Goal: Information Seeking & Learning: Learn about a topic

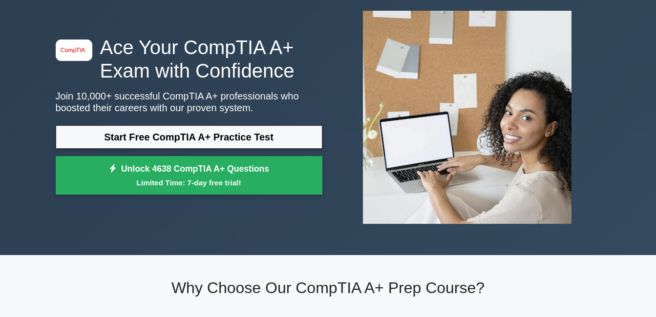
scroll to position [49, 0]
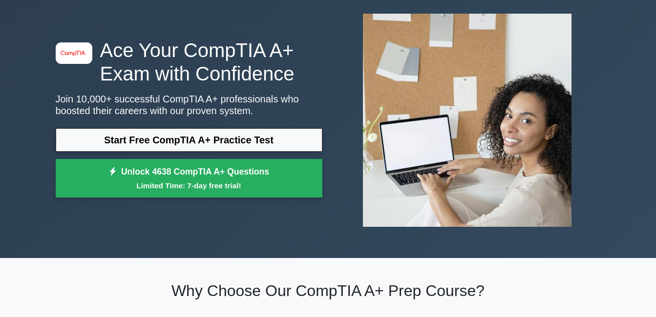
click at [296, 99] on p "Join 10,000+ successful CompTIA A+ professionals who boosted their careers with…" at bounding box center [189, 104] width 267 height 23
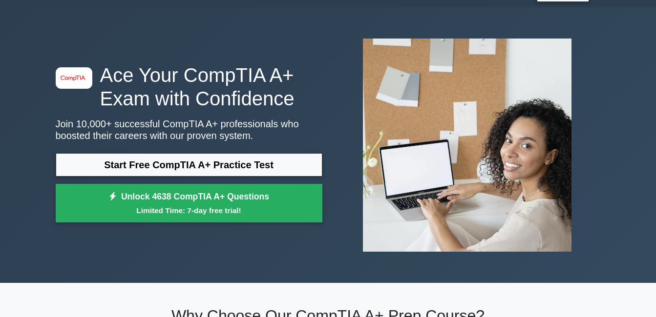
scroll to position [0, 0]
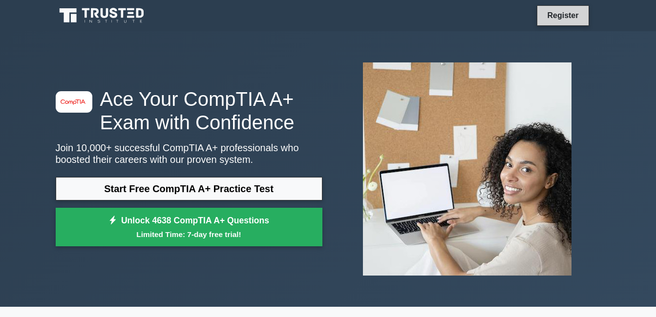
click at [561, 10] on link "Register" at bounding box center [562, 15] width 43 height 12
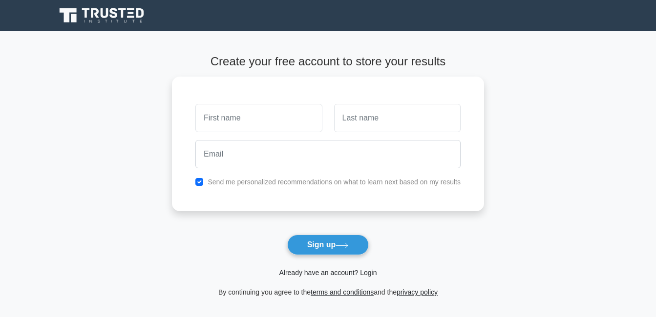
click at [333, 274] on link "Already have an account? Login" at bounding box center [328, 273] width 98 height 8
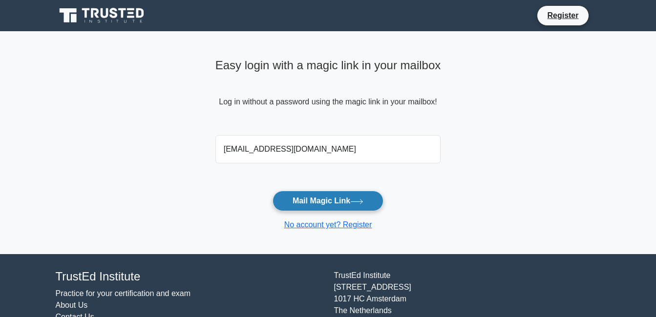
type input "[EMAIL_ADDRESS][DOMAIN_NAME]"
click at [342, 201] on button "Mail Magic Link" at bounding box center [327, 201] width 111 height 21
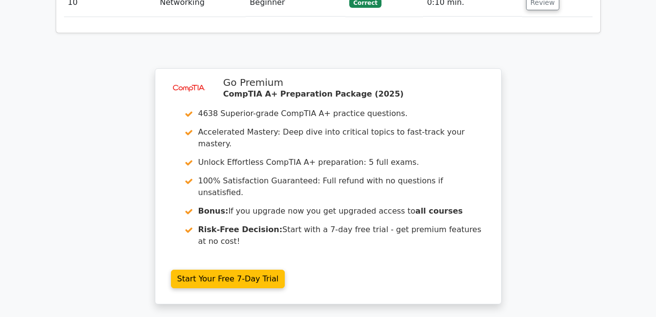
scroll to position [1639, 0]
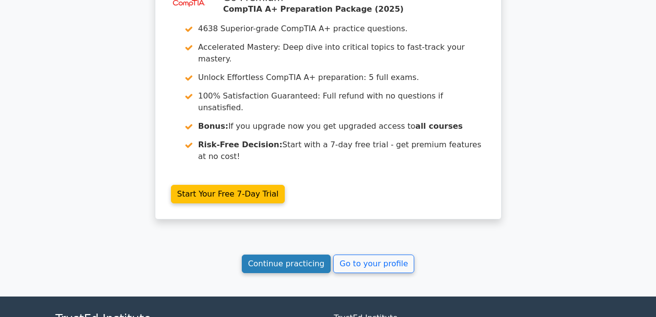
click at [300, 255] on link "Continue practicing" at bounding box center [286, 264] width 89 height 19
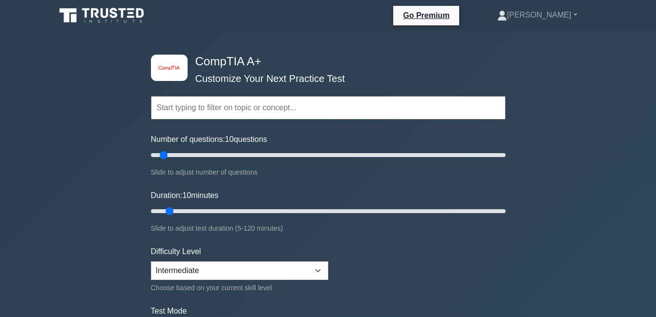
drag, startPoint x: 255, startPoint y: 113, endPoint x: 266, endPoint y: 115, distance: 10.4
click at [256, 113] on input "text" at bounding box center [328, 107] width 354 height 23
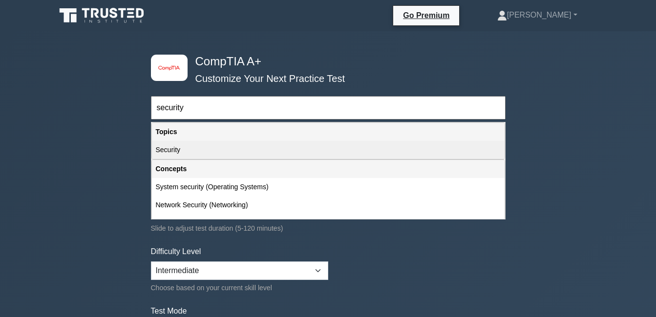
click at [250, 157] on div "Security" at bounding box center [328, 150] width 352 height 18
type input "Security"
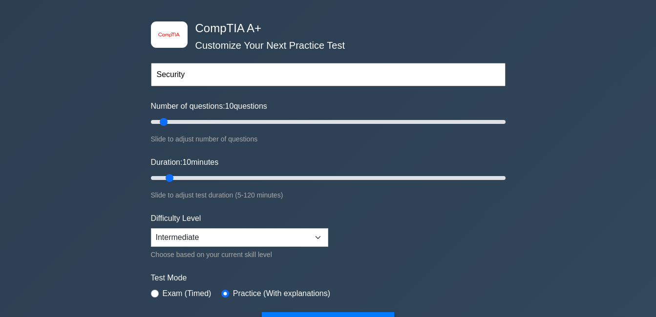
scroll to position [98, 0]
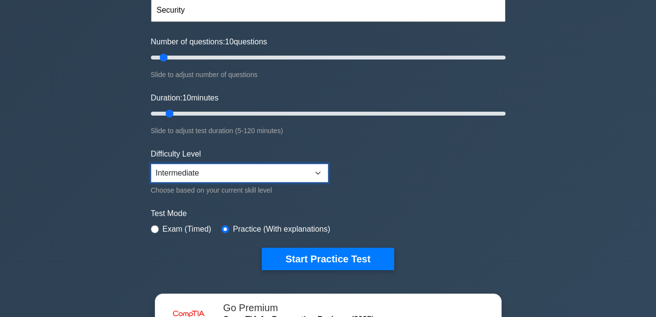
click at [320, 169] on select "Beginner Intermediate Expert" at bounding box center [239, 173] width 177 height 19
select select "beginner"
click at [151, 164] on select "Beginner Intermediate Expert" at bounding box center [239, 173] width 177 height 19
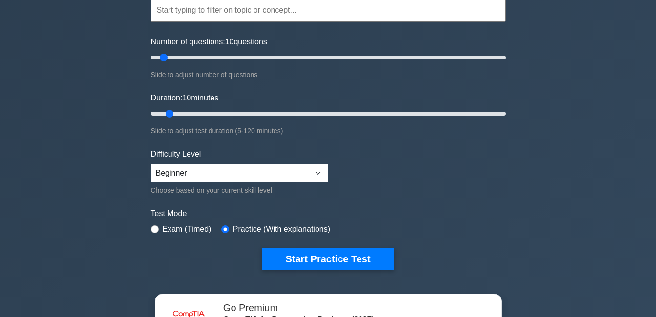
click at [197, 9] on input "text" at bounding box center [328, 10] width 354 height 23
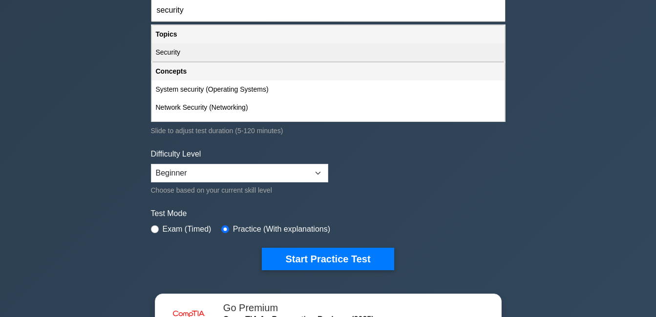
click at [271, 49] on div "Security" at bounding box center [328, 52] width 352 height 18
type input "Security"
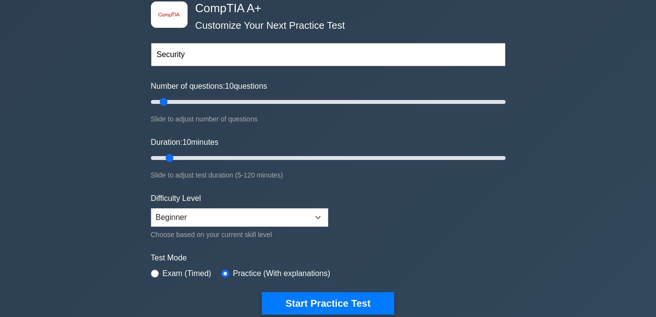
scroll to position [49, 0]
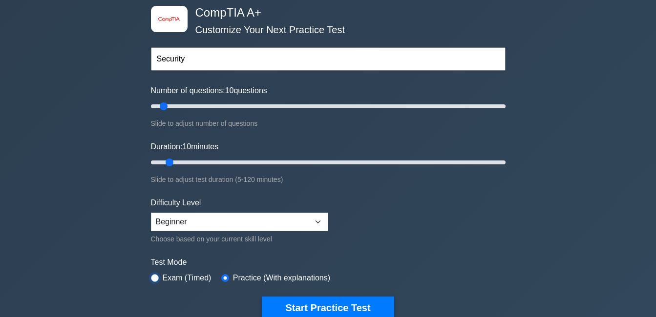
click at [155, 276] on input "radio" at bounding box center [155, 278] width 8 height 8
radio input "true"
click at [208, 63] on input "text" at bounding box center [328, 58] width 354 height 23
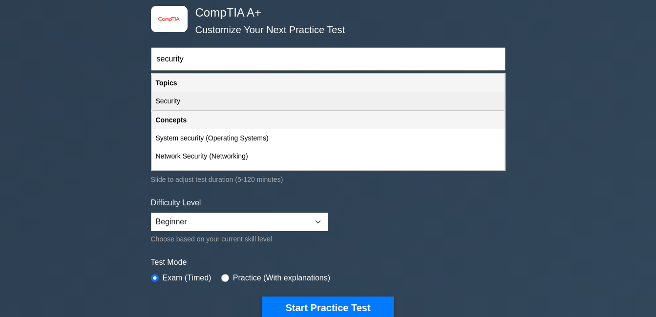
click at [238, 105] on div "Security" at bounding box center [328, 101] width 352 height 18
type input "Security"
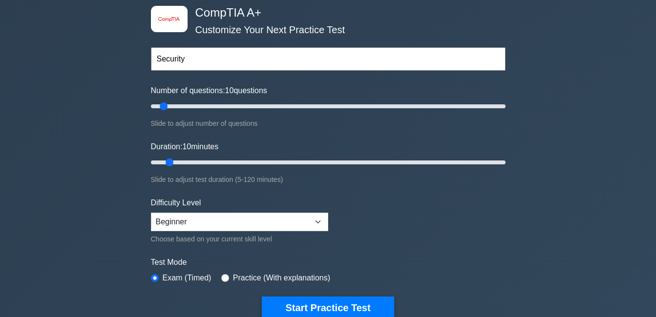
scroll to position [0, 0]
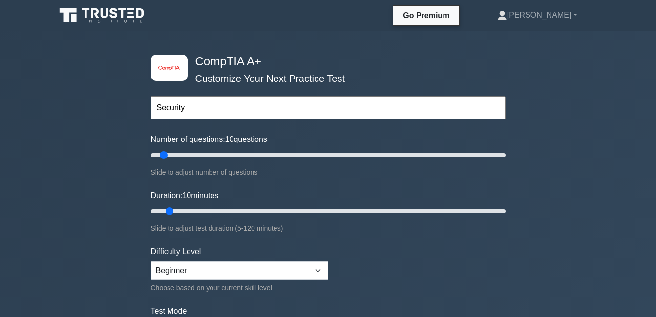
click at [214, 108] on input "Security" at bounding box center [328, 107] width 354 height 23
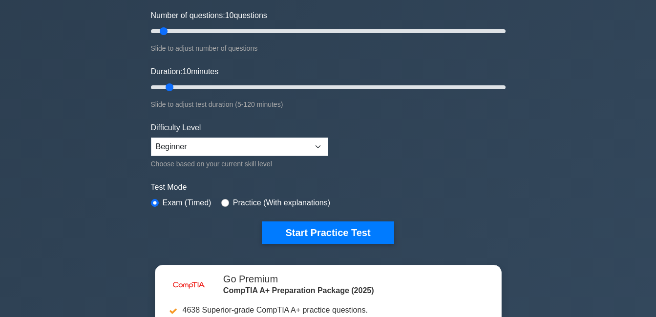
scroll to position [146, 0]
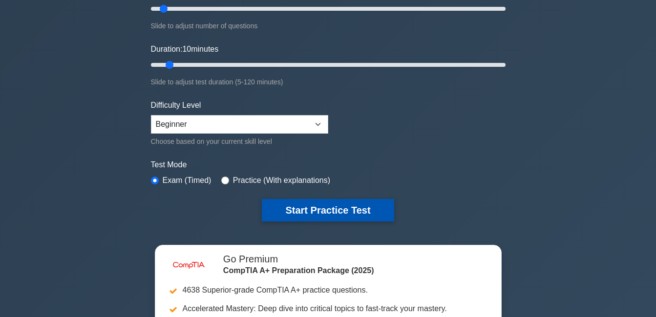
click at [359, 210] on button "Start Practice Test" at bounding box center [328, 210] width 132 height 22
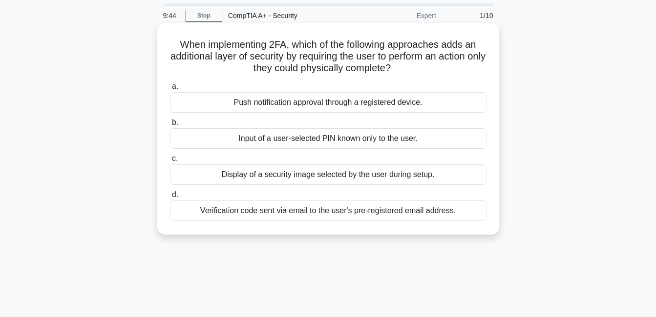
scroll to position [49, 0]
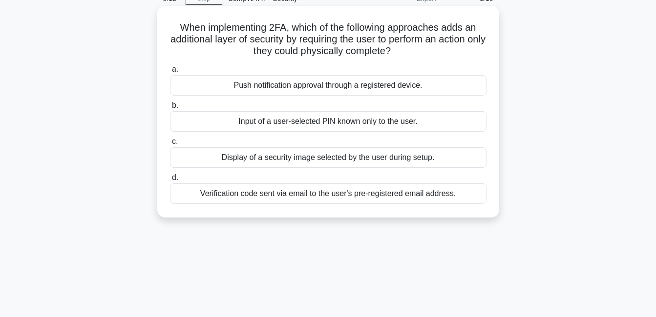
click at [338, 190] on div "Verification code sent via email to the user's pre-registered email address." at bounding box center [328, 194] width 316 height 21
click at [170, 181] on input "d. Verification code sent via email to the user's pre-registered email address." at bounding box center [170, 178] width 0 height 6
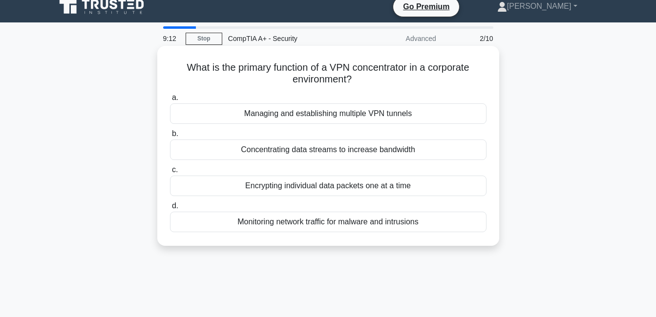
scroll to position [0, 0]
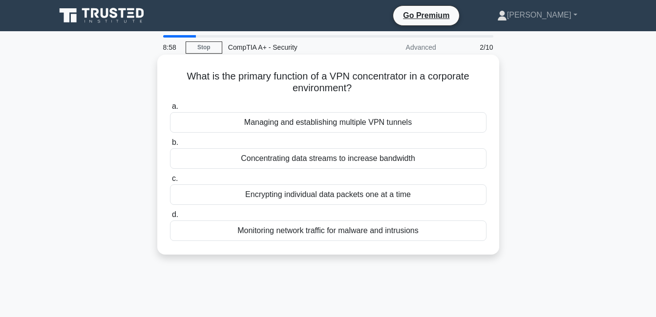
click at [369, 162] on div "Concentrating data streams to increase bandwidth" at bounding box center [328, 158] width 316 height 21
click at [170, 146] on input "b. Concentrating data streams to increase bandwidth" at bounding box center [170, 143] width 0 height 6
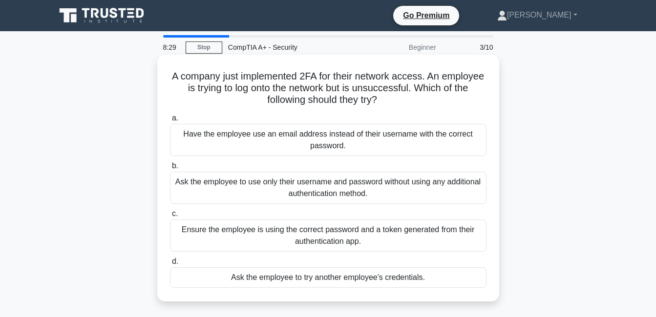
drag, startPoint x: 189, startPoint y: 77, endPoint x: 480, endPoint y: 276, distance: 352.3
click at [480, 276] on div "A company just implemented 2FA for their network access. An employee is trying …" at bounding box center [328, 178] width 334 height 239
click at [383, 143] on div "Have the employee use an email address instead of their username with the corre…" at bounding box center [328, 140] width 316 height 32
click at [170, 122] on input "a. Have the employee use an email address instead of their username with the co…" at bounding box center [170, 118] width 0 height 6
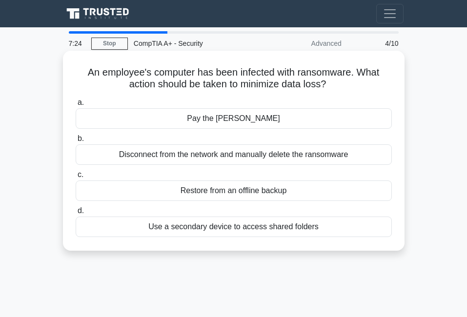
click at [305, 155] on div "Disconnect from the network and manually delete the ransomware" at bounding box center [234, 154] width 316 height 21
click at [76, 142] on input "b. Disconnect from the network and manually delete the ransomware" at bounding box center [76, 139] width 0 height 6
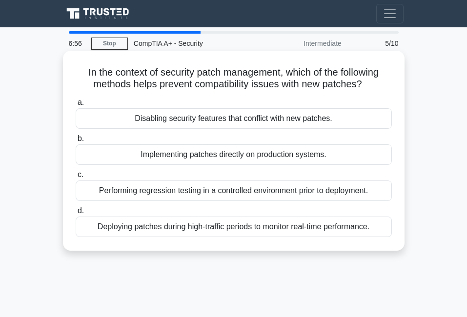
click at [263, 189] on div "Performing regression testing in a controlled environment prior to deployment." at bounding box center [234, 191] width 316 height 21
click at [76, 178] on input "c. Performing regression testing in a controlled environment prior to deploymen…" at bounding box center [76, 175] width 0 height 6
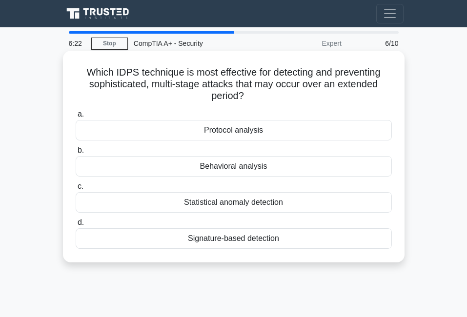
click at [281, 200] on div "Statistical anomaly detection" at bounding box center [234, 202] width 316 height 21
click at [76, 190] on input "c. Statistical anomaly detection" at bounding box center [76, 187] width 0 height 6
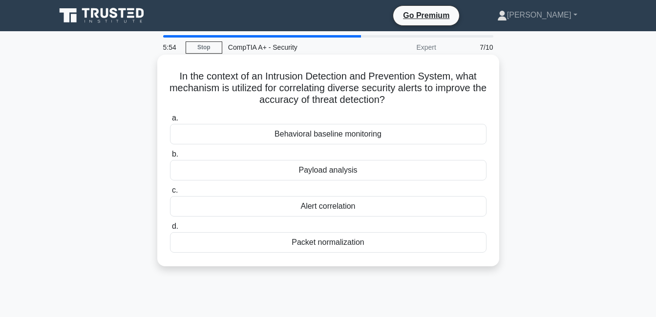
click at [348, 208] on div "Alert correlation" at bounding box center [328, 206] width 316 height 21
click at [170, 194] on input "c. Alert correlation" at bounding box center [170, 190] width 0 height 6
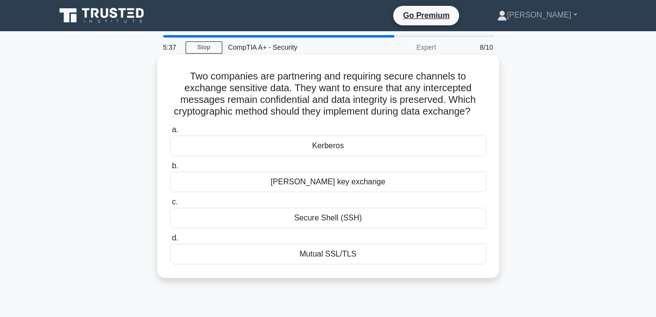
click at [363, 192] on div "Diffie-Hellman key exchange" at bounding box center [328, 182] width 316 height 21
click at [170, 169] on input "b. Diffie-Hellman key exchange" at bounding box center [170, 166] width 0 height 6
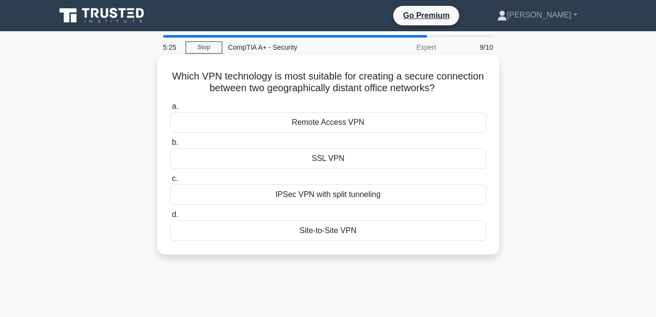
click at [366, 196] on div "IPSec VPN with split tunneling" at bounding box center [328, 195] width 316 height 21
drag, startPoint x: 366, startPoint y: 196, endPoint x: 381, endPoint y: 198, distance: 15.2
click at [381, 198] on div "IPSec VPN with split tunneling" at bounding box center [328, 195] width 316 height 21
click at [170, 182] on input "c. IPSec VPN with split tunneling" at bounding box center [170, 179] width 0 height 6
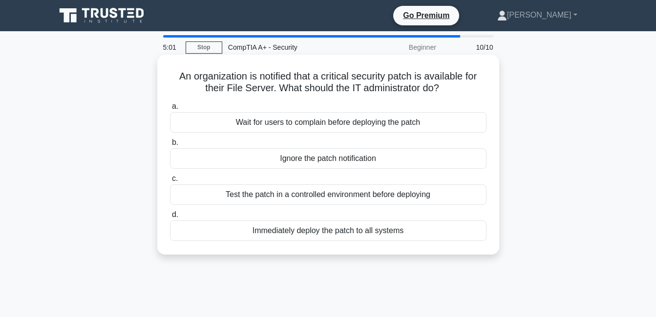
click at [356, 193] on div "Test the patch in a controlled environment before deploying" at bounding box center [328, 195] width 316 height 21
click at [170, 182] on input "c. Test the patch in a controlled environment before deploying" at bounding box center [170, 179] width 0 height 6
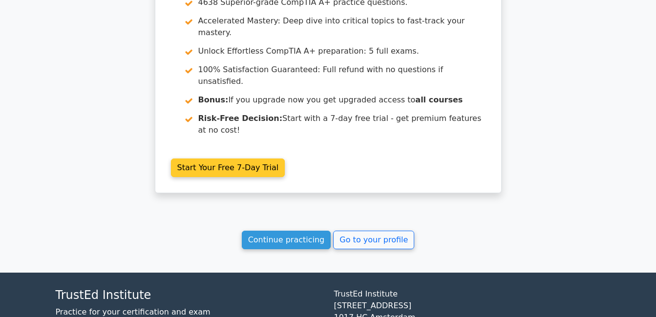
scroll to position [1559, 0]
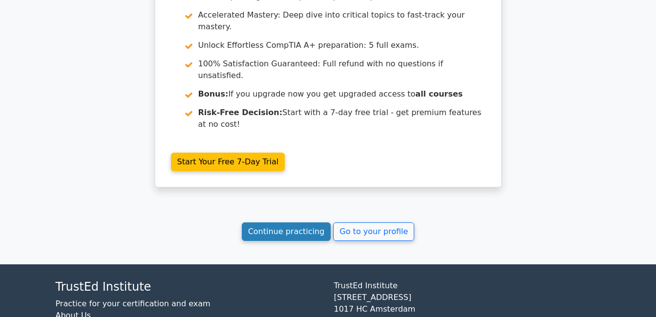
click at [291, 223] on link "Continue practicing" at bounding box center [286, 232] width 89 height 19
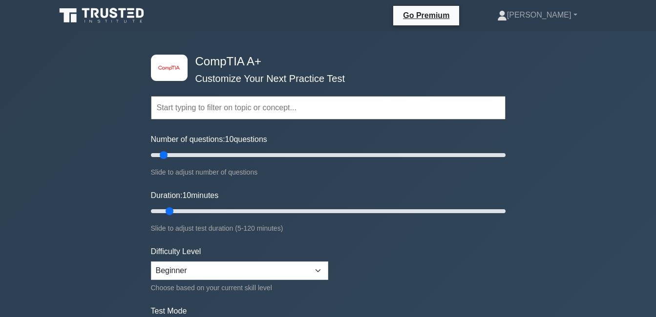
click at [209, 105] on input "text" at bounding box center [328, 107] width 354 height 23
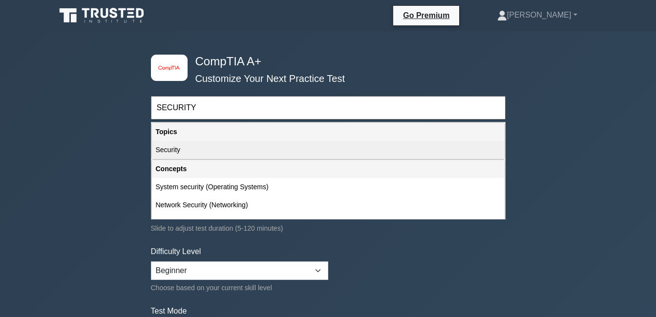
click at [195, 154] on div "Security" at bounding box center [328, 150] width 352 height 18
type input "Security"
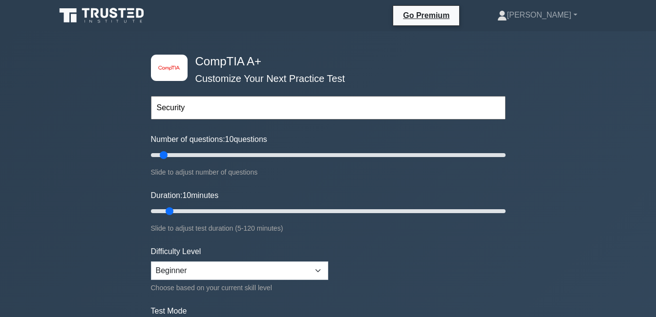
click at [274, 113] on input "text" at bounding box center [328, 107] width 354 height 23
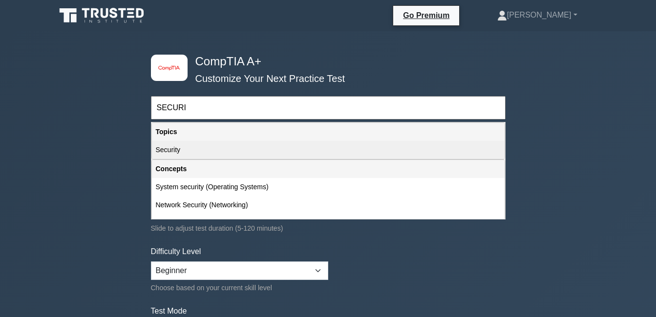
click at [235, 149] on div "Security" at bounding box center [328, 150] width 352 height 18
type input "Security"
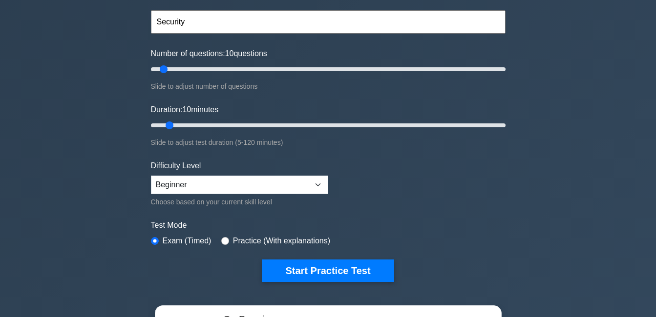
scroll to position [98, 0]
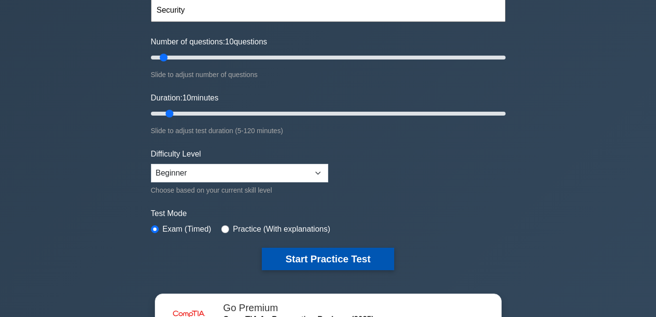
click at [345, 258] on button "Start Practice Test" at bounding box center [328, 259] width 132 height 22
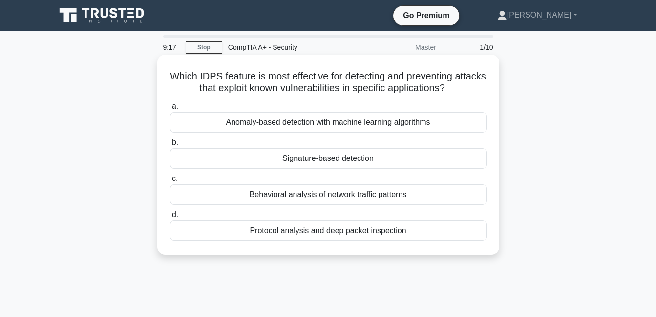
click at [389, 123] on div "Anomaly-based detection with machine learning algorithms" at bounding box center [328, 122] width 316 height 21
click at [170, 110] on input "a. Anomaly-based detection with machine learning algorithms" at bounding box center [170, 106] width 0 height 6
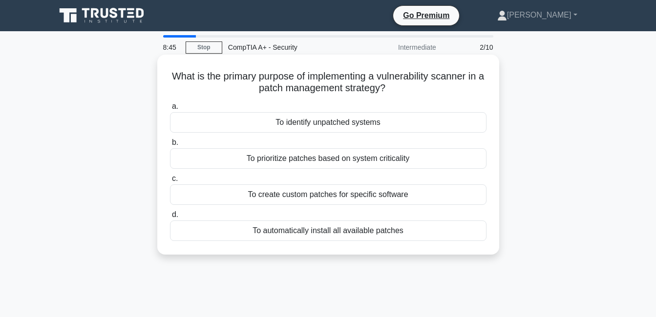
click at [390, 165] on div "To prioritize patches based on system criticality" at bounding box center [328, 158] width 316 height 21
click at [170, 146] on input "b. To prioritize patches based on system criticality" at bounding box center [170, 143] width 0 height 6
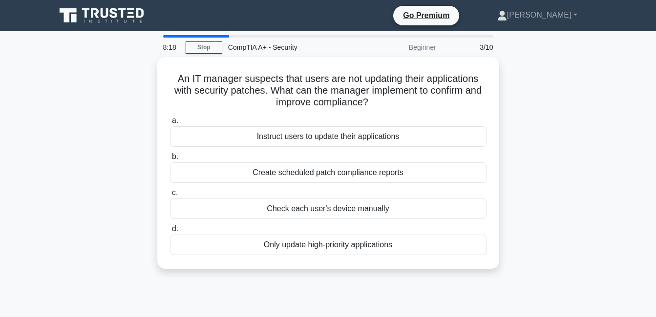
drag, startPoint x: 173, startPoint y: 78, endPoint x: 451, endPoint y: 268, distance: 336.7
click at [451, 268] on div "An IT manager suspects that users are not updating their applications with secu…" at bounding box center [328, 163] width 342 height 212
copy div "An IT manager suspects that users are not updating their applications with secu…"
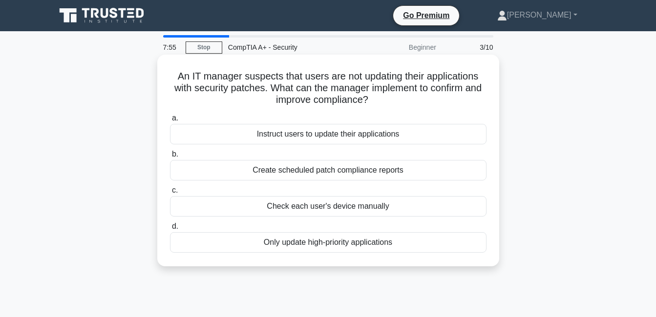
click at [277, 168] on div "Create scheduled patch compliance reports" at bounding box center [328, 170] width 316 height 21
click at [170, 158] on input "b. Create scheduled patch compliance reports" at bounding box center [170, 154] width 0 height 6
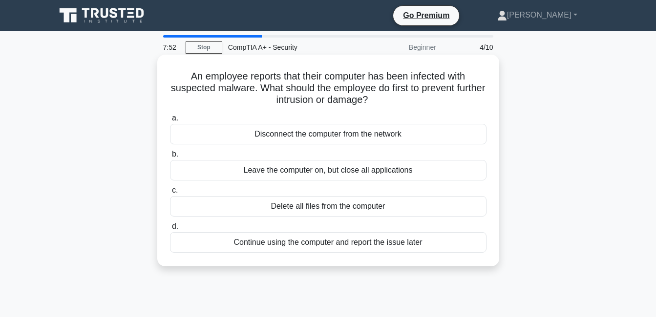
drag, startPoint x: 188, startPoint y: 78, endPoint x: 427, endPoint y: 246, distance: 291.4
click at [427, 246] on div "An employee reports that their computer has been infected with suspected malwar…" at bounding box center [328, 161] width 334 height 204
copy div "An employee reports that their computer has been infected with suspected malwar…"
click at [328, 133] on div "Disconnect the computer from the network" at bounding box center [328, 134] width 316 height 21
click at [170, 122] on input "a. Disconnect the computer from the network" at bounding box center [170, 118] width 0 height 6
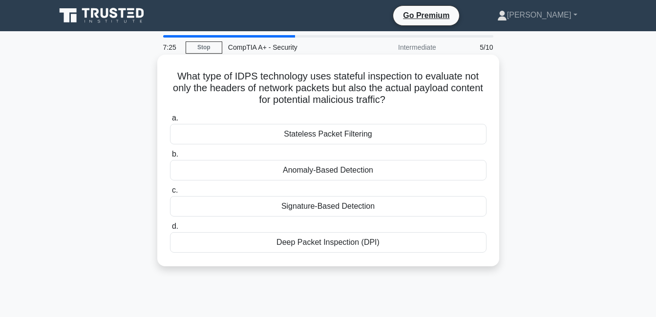
click at [303, 138] on div "Stateless Packet Filtering" at bounding box center [328, 134] width 316 height 21
click at [170, 122] on input "a. Stateless Packet Filtering" at bounding box center [170, 118] width 0 height 6
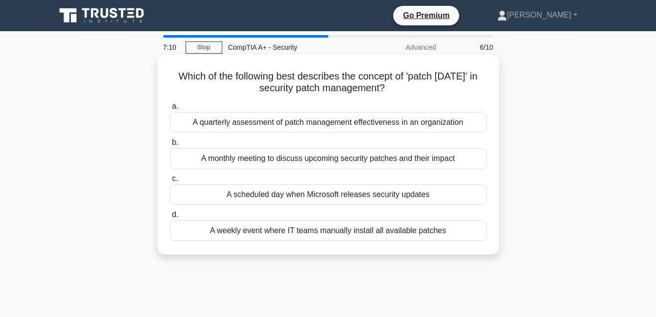
drag, startPoint x: 173, startPoint y: 79, endPoint x: 479, endPoint y: 242, distance: 346.8
click at [479, 242] on div "Which of the following best describes the concept of 'patch Tuesday' in securit…" at bounding box center [328, 155] width 334 height 192
copy div "Which of the following best describes the concept of 'patch Tuesday' in securit…"
click at [314, 195] on div "A scheduled day when Microsoft releases security updates" at bounding box center [328, 195] width 316 height 21
click at [170, 182] on input "c. A scheduled day when Microsoft releases security updates" at bounding box center [170, 179] width 0 height 6
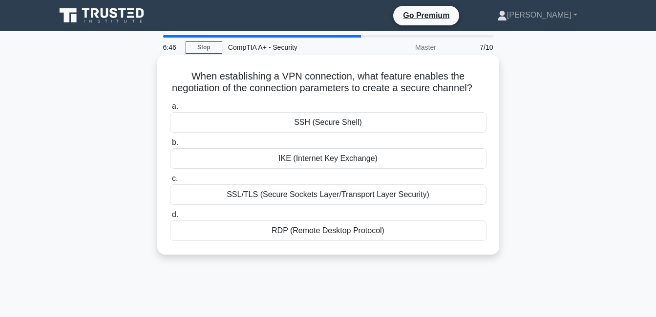
drag, startPoint x: 190, startPoint y: 76, endPoint x: 407, endPoint y: 244, distance: 274.2
click at [407, 244] on div "When establishing a VPN connection, what feature enables the negotiation of the…" at bounding box center [328, 155] width 334 height 192
copy div "When establishing a VPN connection, what feature enables the negotiation of the…"
click at [311, 169] on div "IKE (Internet Key Exchange)" at bounding box center [328, 158] width 316 height 21
click at [170, 146] on input "b. IKE (Internet Key Exchange)" at bounding box center [170, 143] width 0 height 6
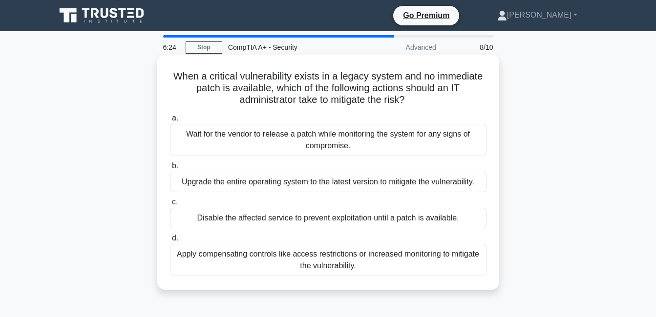
drag, startPoint x: 170, startPoint y: 77, endPoint x: 378, endPoint y: 269, distance: 283.6
click at [378, 269] on div "When a critical vulnerability exists in a legacy system and no immediate patch …" at bounding box center [328, 172] width 334 height 227
copy div "When a critical vulnerability exists in a legacy system and no immediate patch …"
click at [285, 254] on div "Apply compensating controls like access restrictions or increased monitoring to…" at bounding box center [328, 260] width 316 height 32
click at [170, 242] on input "d. Apply compensating controls like access restrictions or increased monitoring…" at bounding box center [170, 238] width 0 height 6
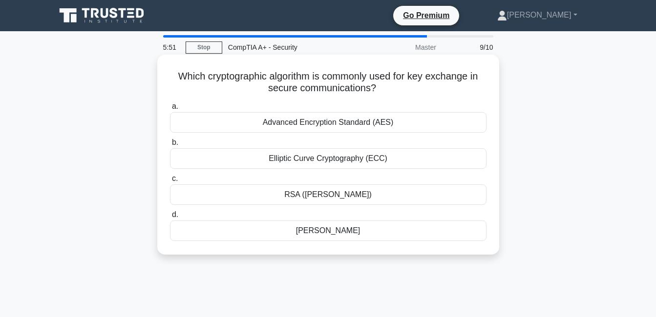
click at [349, 156] on div "Elliptic Curve Cryptography (ECC)" at bounding box center [328, 158] width 316 height 21
click at [170, 146] on input "b. Elliptic Curve Cryptography (ECC)" at bounding box center [170, 143] width 0 height 6
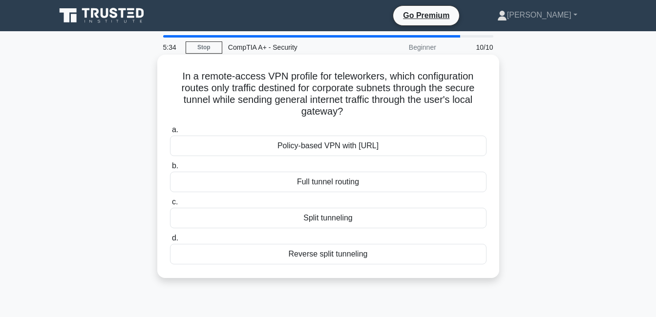
drag, startPoint x: 185, startPoint y: 78, endPoint x: 427, endPoint y: 267, distance: 308.1
click at [427, 267] on div "In a remote-access VPN profile for teleworkers, which configuration routes only…" at bounding box center [328, 167] width 334 height 216
copy div "In a remote-access VPN profile for teleworkers, which configuration routes only…"
click at [334, 223] on div "Split tunneling" at bounding box center [328, 218] width 316 height 21
click at [170, 205] on input "c. Split tunneling" at bounding box center [170, 202] width 0 height 6
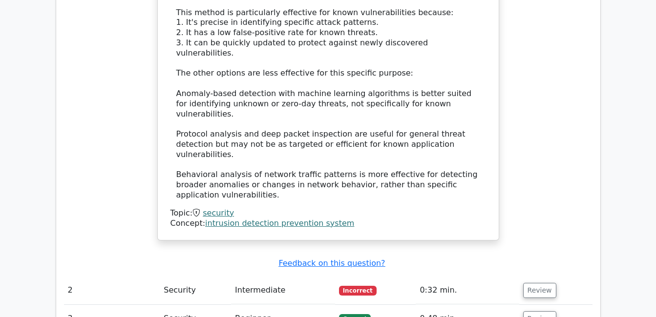
scroll to position [1171, 0]
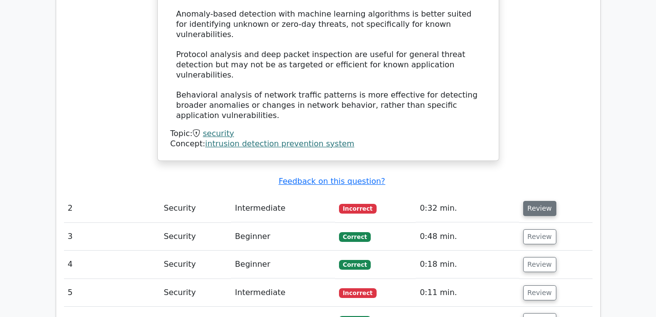
click at [535, 201] on button "Review" at bounding box center [539, 208] width 33 height 15
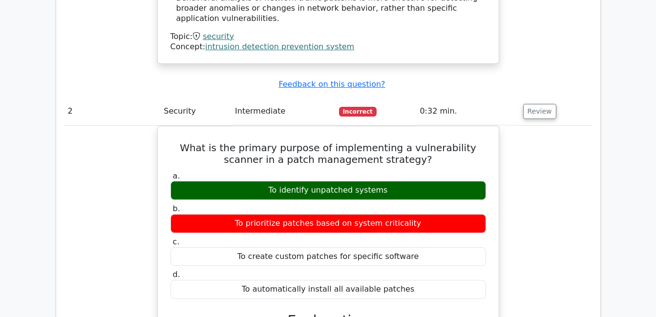
scroll to position [1269, 0]
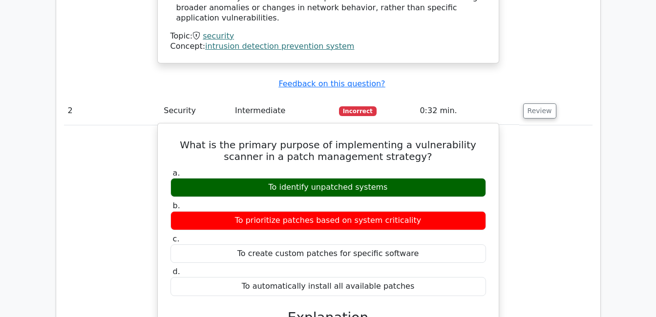
click at [299, 178] on div "To identify unpatched systems" at bounding box center [327, 187] width 315 height 19
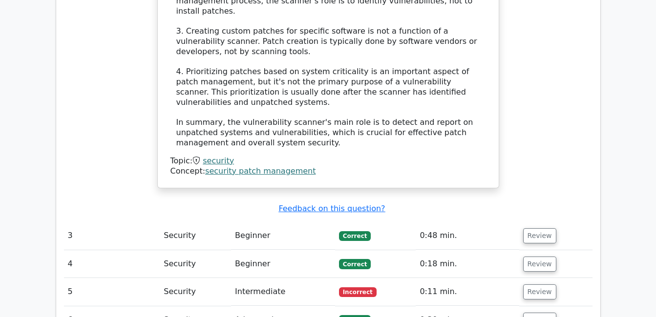
scroll to position [1806, 0]
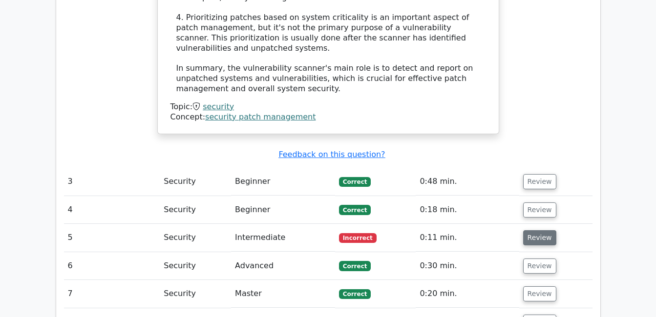
click at [530, 230] on button "Review" at bounding box center [539, 237] width 33 height 15
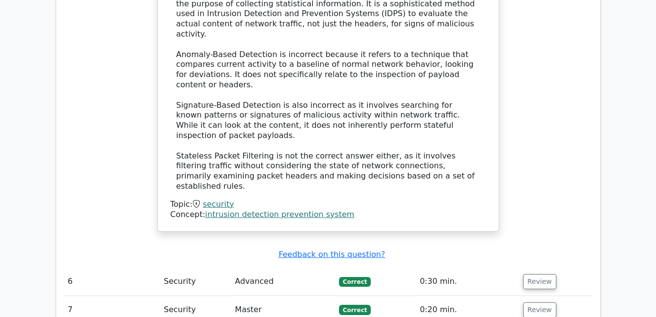
scroll to position [2343, 0]
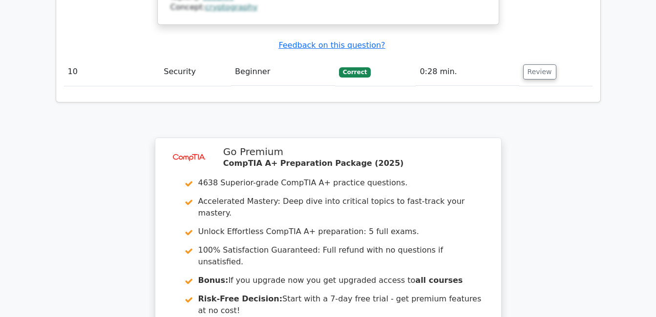
scroll to position [3176, 0]
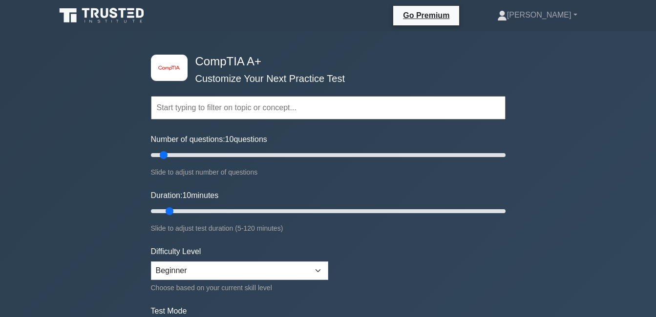
click at [181, 108] on input "text" at bounding box center [328, 107] width 354 height 23
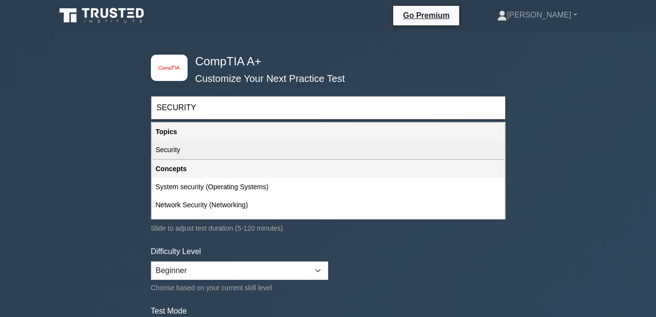
click at [245, 154] on div "Security" at bounding box center [328, 150] width 352 height 18
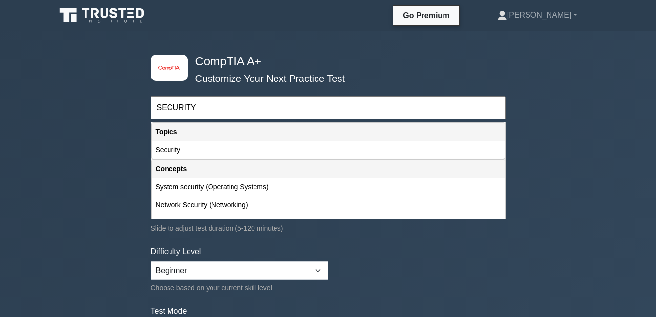
type input "Security"
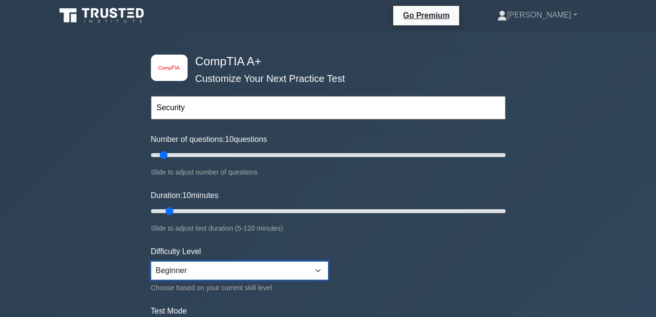
click at [316, 270] on select "Beginner Intermediate Expert" at bounding box center [239, 271] width 177 height 19
select select "intermediate"
click at [151, 262] on select "Beginner Intermediate Expert" at bounding box center [239, 271] width 177 height 19
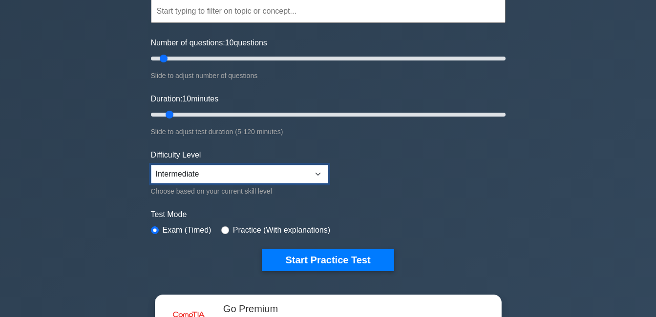
scroll to position [146, 0]
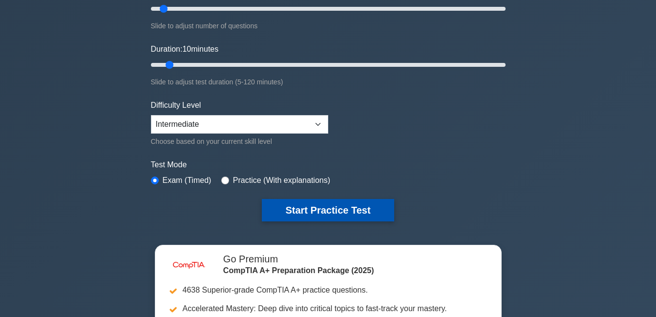
click at [345, 211] on button "Start Practice Test" at bounding box center [328, 210] width 132 height 22
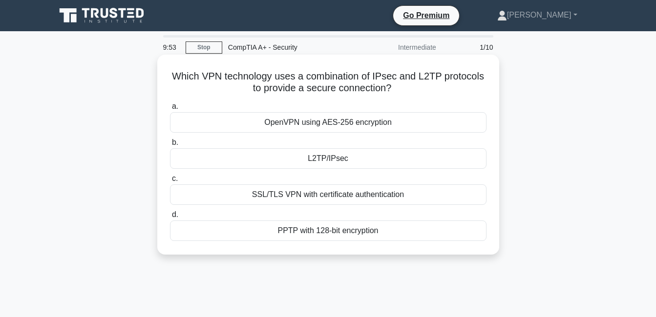
drag, startPoint x: 172, startPoint y: 78, endPoint x: 406, endPoint y: 237, distance: 282.9
click at [406, 237] on div "Which VPN technology uses a combination of IPsec and L2TP protocols to provide …" at bounding box center [328, 155] width 334 height 192
copy div "Which VPN technology uses a combination of IPsec and L2TP protocols to provide …"
click at [324, 154] on div "L2TP/IPsec" at bounding box center [328, 158] width 316 height 21
click at [170, 146] on input "b. L2TP/IPsec" at bounding box center [170, 143] width 0 height 6
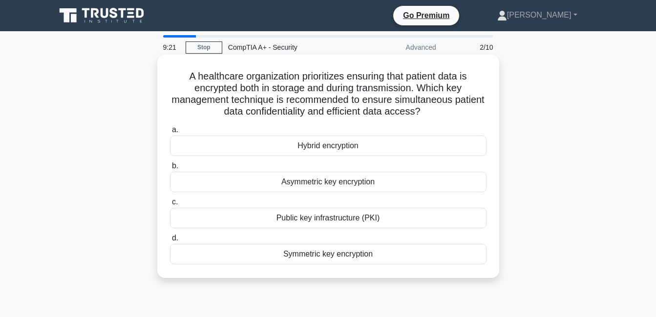
drag, startPoint x: 184, startPoint y: 77, endPoint x: 380, endPoint y: 256, distance: 265.7
click at [380, 256] on div "A healthcare organization prioritizes ensuring that patient data is encrypted b…" at bounding box center [328, 167] width 334 height 216
copy div "A healthcare organization prioritizes ensuring that patient data is encrypted b…"
click at [331, 148] on div "Hybrid encryption" at bounding box center [328, 146] width 316 height 21
click at [170, 133] on input "a. Hybrid encryption" at bounding box center [170, 130] width 0 height 6
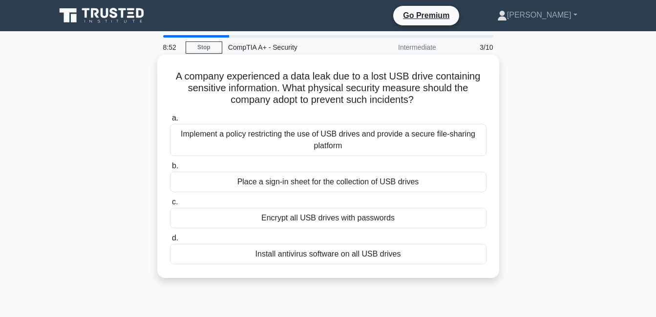
click at [280, 147] on div "Implement a policy restricting the use of USB drives and provide a secure file-…" at bounding box center [328, 140] width 316 height 32
click at [170, 122] on input "a. Implement a policy restricting the use of USB drives and provide a secure fi…" at bounding box center [170, 118] width 0 height 6
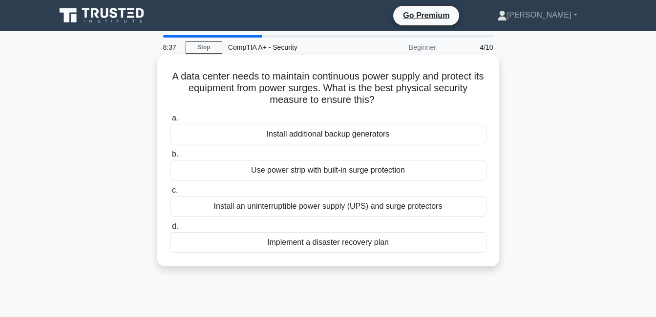
drag, startPoint x: 173, startPoint y: 73, endPoint x: 393, endPoint y: 241, distance: 276.5
click at [393, 241] on div "A data center needs to maintain continuous power supply and protect its equipme…" at bounding box center [328, 161] width 334 height 204
copy div "A data center needs to maintain continuous power supply and protect its equipme…"
click at [310, 205] on div "Install an uninterruptible power supply (UPS) and surge protectors" at bounding box center [328, 206] width 316 height 21
click at [170, 194] on input "c. Install an uninterruptible power supply (UPS) and surge protectors" at bounding box center [170, 190] width 0 height 6
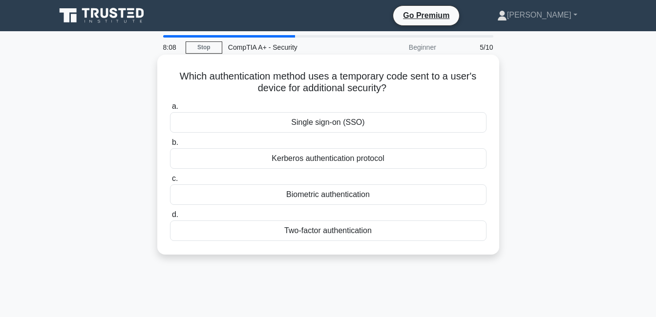
drag, startPoint x: 176, startPoint y: 76, endPoint x: 373, endPoint y: 232, distance: 251.2
click at [373, 232] on div "Which authentication method uses a temporary code sent to a user's device for a…" at bounding box center [328, 155] width 334 height 192
copy div "Which authentication method uses a temporary code sent to a user's device for a…"
click at [327, 231] on div "Two-factor authentication" at bounding box center [328, 231] width 316 height 21
click at [170, 218] on input "d. Two-factor authentication" at bounding box center [170, 215] width 0 height 6
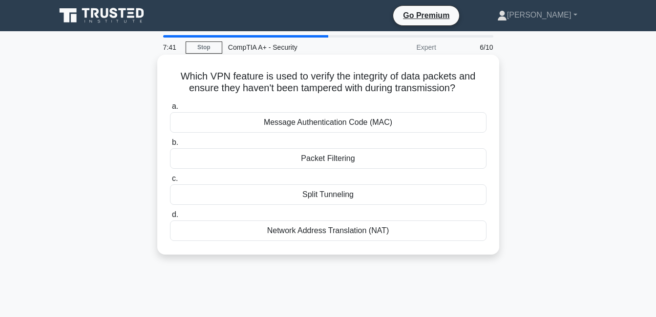
drag, startPoint x: 179, startPoint y: 77, endPoint x: 394, endPoint y: 233, distance: 266.0
click at [394, 233] on div "Which VPN feature is used to verify the integrity of data packets and ensure th…" at bounding box center [328, 155] width 334 height 192
copy div "Which VPN feature is used to verify the integrity of data packets and ensure th…"
click at [329, 122] on div "Message Authentication Code (MAC)" at bounding box center [328, 122] width 316 height 21
click at [170, 110] on input "a. Message Authentication Code (MAC)" at bounding box center [170, 106] width 0 height 6
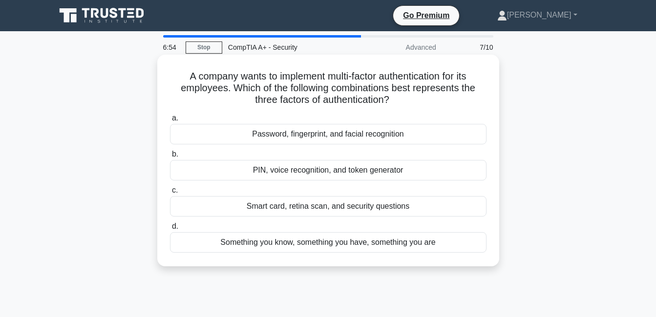
drag, startPoint x: 184, startPoint y: 76, endPoint x: 454, endPoint y: 244, distance: 318.3
click at [454, 244] on div "A company wants to implement multi-factor authentication for its employees. Whi…" at bounding box center [328, 161] width 334 height 204
copy div "A company wants to implement multi-factor authentication for its employees. Whi…"
click at [348, 133] on div "Password, fingerprint, and facial recognition" at bounding box center [328, 134] width 316 height 21
click at [170, 122] on input "a. Password, fingerprint, and facial recognition" at bounding box center [170, 118] width 0 height 6
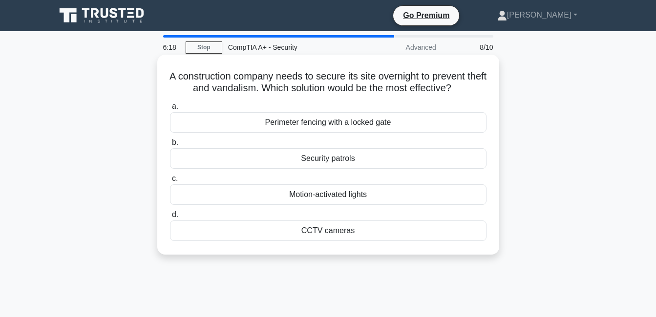
drag, startPoint x: 176, startPoint y: 78, endPoint x: 386, endPoint y: 229, distance: 258.1
click at [386, 229] on div "A construction company needs to secure its site overnight to prevent theft and …" at bounding box center [328, 155] width 334 height 192
copy div "A construction company needs to secure its site overnight to prevent theft and …"
click at [335, 158] on div "Security patrols" at bounding box center [328, 158] width 316 height 21
click at [170, 146] on input "b. Security patrols" at bounding box center [170, 143] width 0 height 6
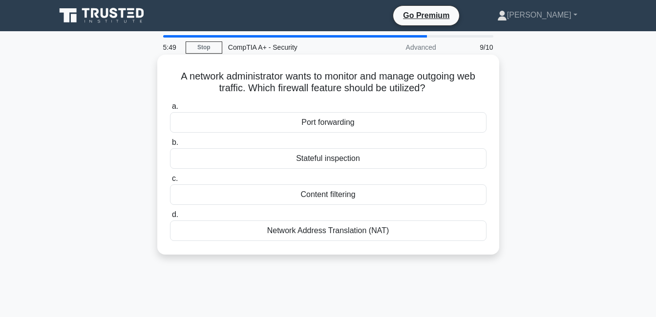
drag, startPoint x: 176, startPoint y: 75, endPoint x: 416, endPoint y: 239, distance: 290.8
click at [416, 239] on div "A network administrator wants to monitor and manage outgoing web traffic. Which…" at bounding box center [328, 155] width 334 height 192
copy div "A network administrator wants to monitor and manage outgoing web traffic. Which…"
click at [334, 194] on div "Content filtering" at bounding box center [328, 195] width 316 height 21
click at [170, 182] on input "c. Content filtering" at bounding box center [170, 179] width 0 height 6
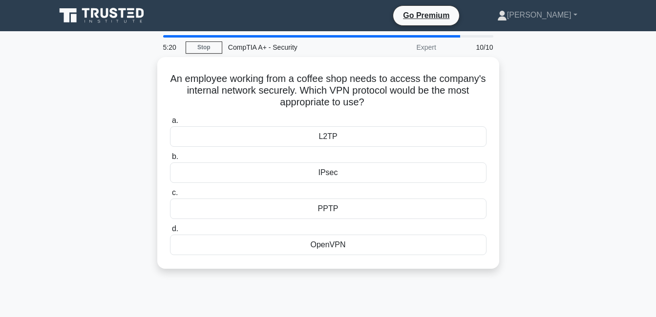
drag, startPoint x: 192, startPoint y: 77, endPoint x: 389, endPoint y: 272, distance: 277.2
click at [389, 272] on div "An employee working from a coffee shop needs to access the company's internal n…" at bounding box center [328, 169] width 556 height 224
copy div "An employee working from a coffee shop needs to access the company's internal n…"
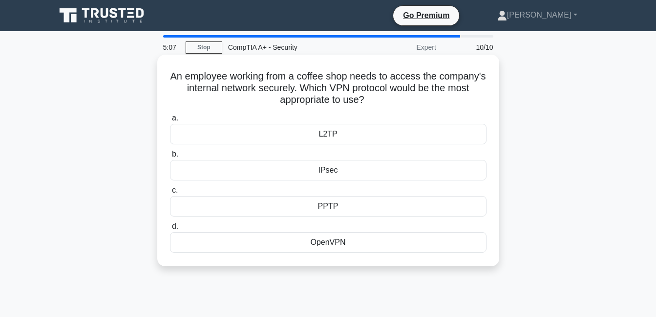
click at [322, 246] on div "OpenVPN" at bounding box center [328, 242] width 316 height 21
click at [170, 230] on input "d. OpenVPN" at bounding box center [170, 227] width 0 height 6
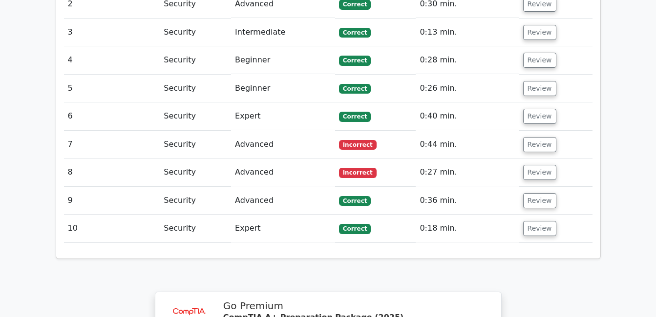
scroll to position [1269, 0]
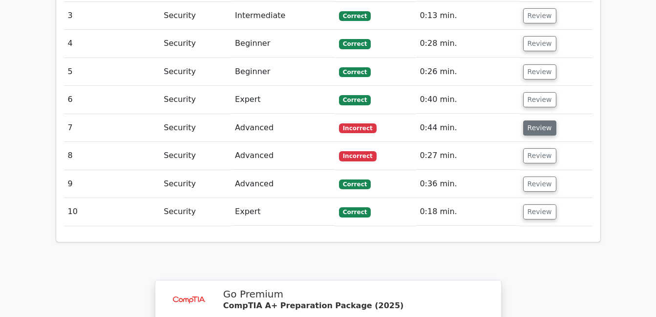
click at [538, 121] on button "Review" at bounding box center [539, 128] width 33 height 15
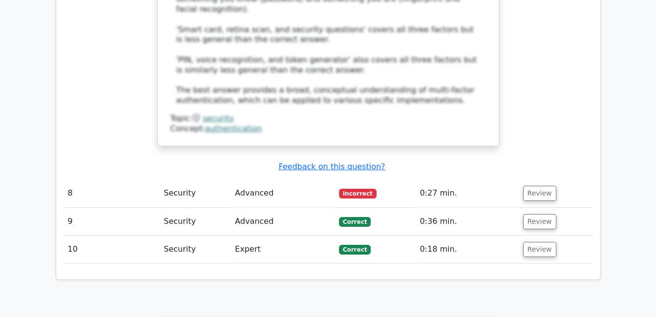
scroll to position [1806, 0]
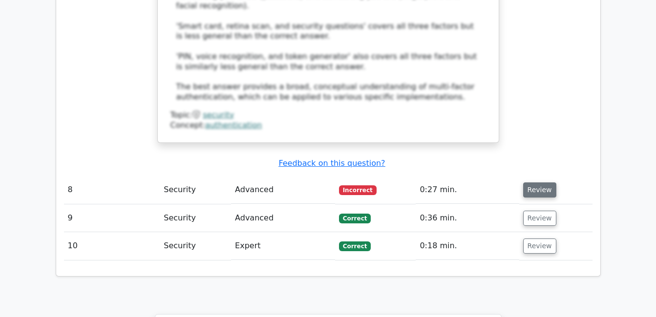
click at [535, 183] on button "Review" at bounding box center [539, 190] width 33 height 15
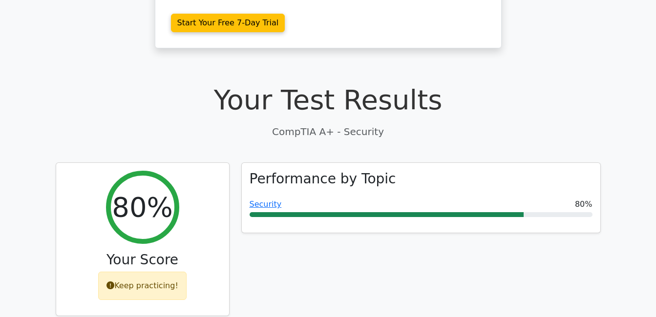
scroll to position [244, 0]
